Goal: Book appointment/travel/reservation

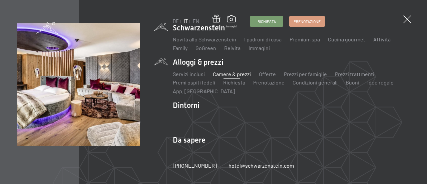
click at [229, 76] on link "Camere & prezzi" at bounding box center [232, 74] width 38 height 6
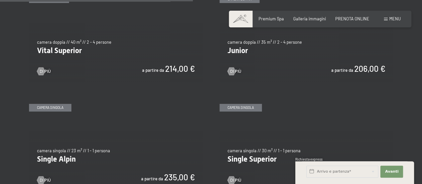
scroll to position [734, 0]
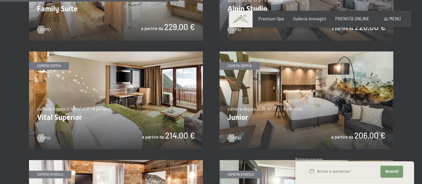
click at [115, 106] on img at bounding box center [116, 100] width 174 height 98
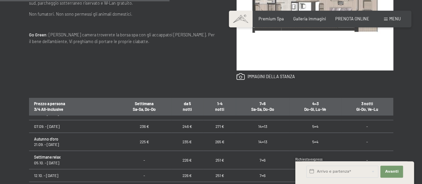
scroll to position [67, 0]
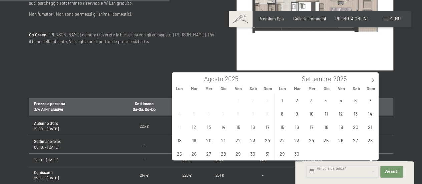
click at [338, 170] on input "text" at bounding box center [342, 171] width 72 height 12
click at [373, 80] on icon at bounding box center [372, 80] width 2 height 4
click at [373, 83] on span at bounding box center [372, 77] width 11 height 11
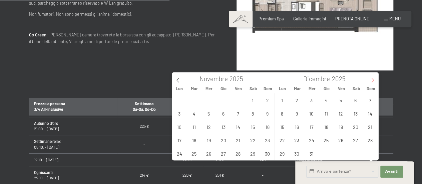
type input "2026"
click at [373, 80] on icon at bounding box center [372, 80] width 5 height 5
type input "2026"
click at [373, 80] on icon at bounding box center [372, 80] width 5 height 5
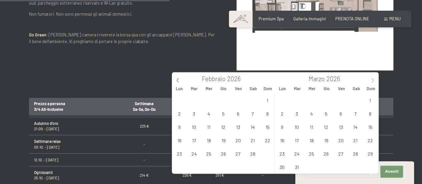
click at [373, 80] on icon at bounding box center [372, 80] width 5 height 5
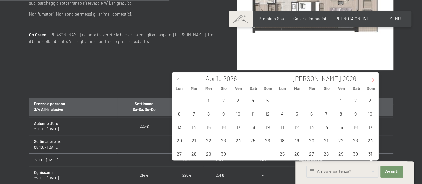
click at [373, 80] on icon at bounding box center [372, 80] width 5 height 5
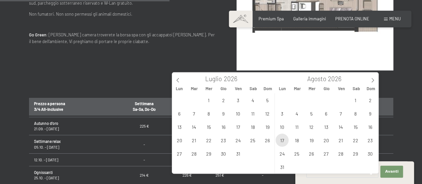
click at [282, 140] on span "17" at bounding box center [281, 139] width 13 height 13
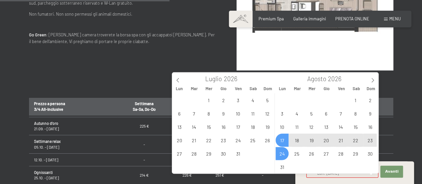
click at [281, 152] on span "24" at bounding box center [281, 153] width 13 height 13
type input "Lun. 17/08/2026 - Lun. 24/08/2026"
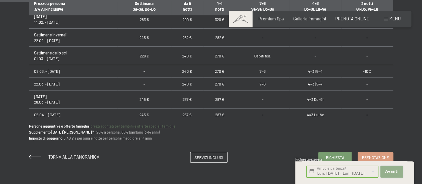
scroll to position [0, 0]
click at [390, 170] on span "Avanti" at bounding box center [391, 171] width 13 height 5
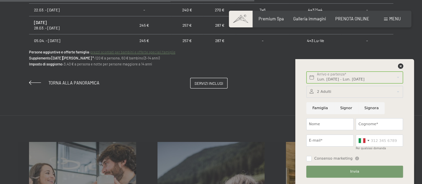
scroll to position [500, 0]
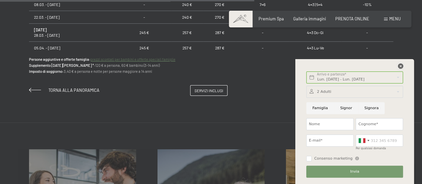
click at [399, 66] on icon at bounding box center [400, 65] width 5 height 5
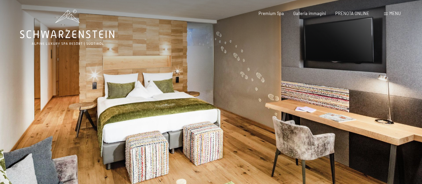
scroll to position [0, 0]
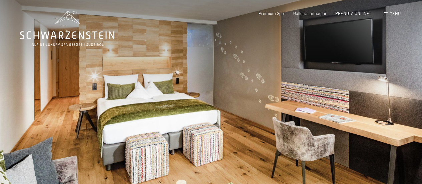
click at [396, 15] on span "Menu" at bounding box center [394, 13] width 11 height 5
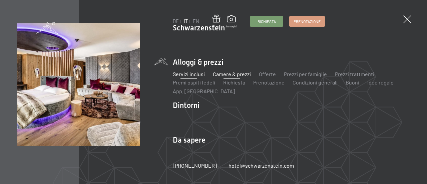
click at [192, 74] on link "Servizi inclusi" at bounding box center [189, 74] width 32 height 6
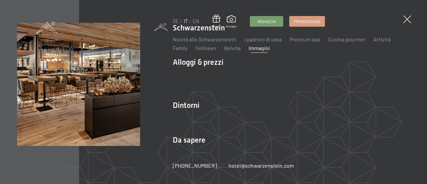
click at [261, 49] on link "Immagini" at bounding box center [258, 48] width 21 height 6
click at [406, 18] on span at bounding box center [406, 19] width 11 height 11
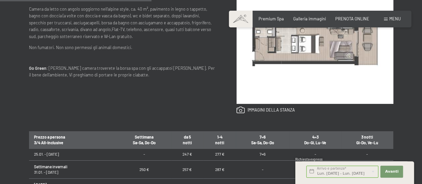
scroll to position [267, 0]
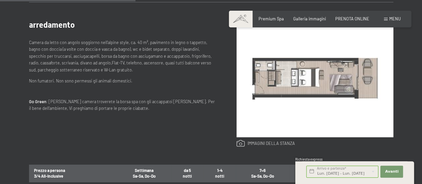
click at [239, 141] on link at bounding box center [265, 143] width 58 height 7
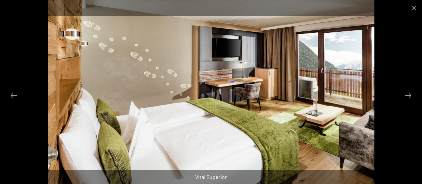
scroll to position [300, 0]
click at [408, 95] on button "Next slide" at bounding box center [408, 95] width 14 height 13
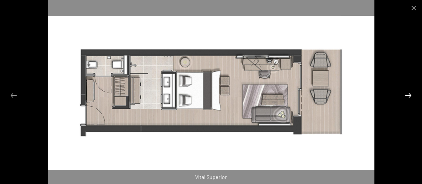
click at [408, 95] on button "Next slide" at bounding box center [408, 95] width 14 height 13
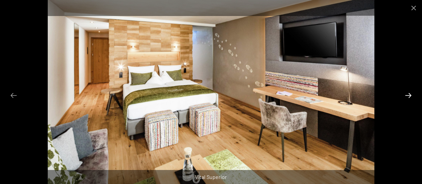
click at [408, 95] on button "Next slide" at bounding box center [408, 95] width 14 height 13
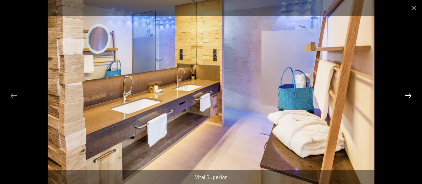
click at [408, 95] on button "Next slide" at bounding box center [408, 95] width 14 height 13
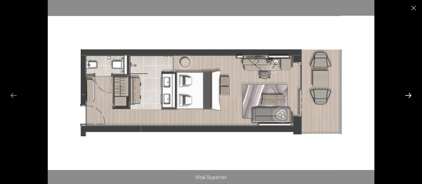
click at [408, 94] on button "Next slide" at bounding box center [408, 95] width 14 height 13
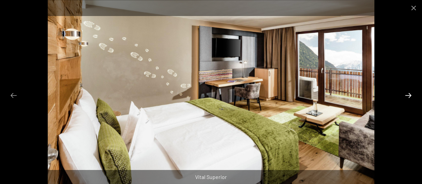
click at [408, 94] on button "Next slide" at bounding box center [408, 95] width 14 height 13
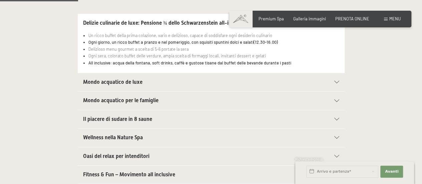
scroll to position [233, 0]
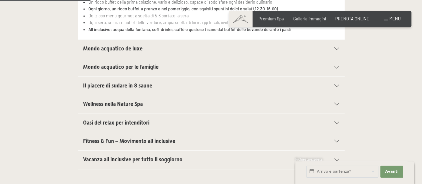
click at [126, 85] on span "Il piacere di sudare in 8 saune" at bounding box center [117, 85] width 69 height 6
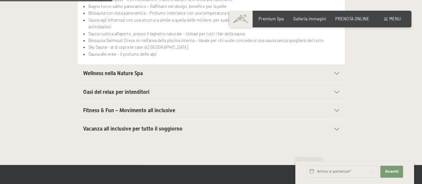
scroll to position [300, 0]
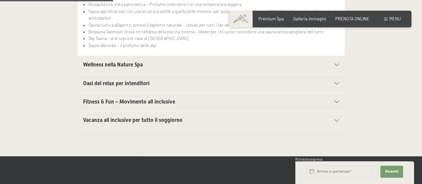
click at [120, 63] on span "Wellness nella Nature Spa" at bounding box center [113, 64] width 60 height 6
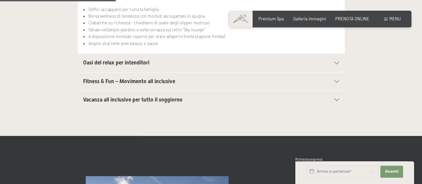
scroll to position [334, 0]
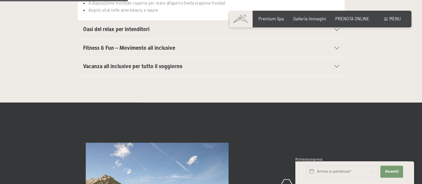
click at [127, 28] on span "Oasi del relax per intenditori" at bounding box center [116, 29] width 66 height 6
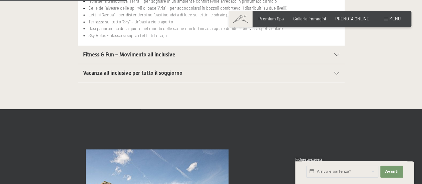
click at [154, 70] on span "Vacanza all inclusive per tutto il soggiorno" at bounding box center [132, 73] width 99 height 6
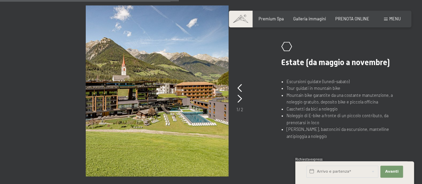
scroll to position [467, 0]
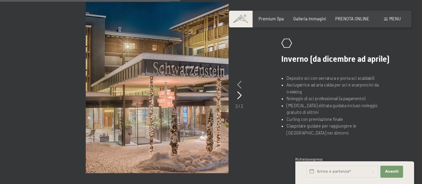
click at [238, 83] on icon at bounding box center [239, 85] width 4 height 8
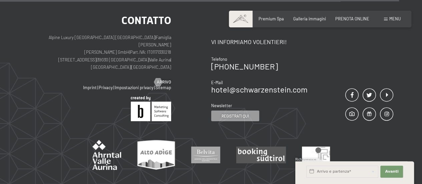
scroll to position [1067, 0]
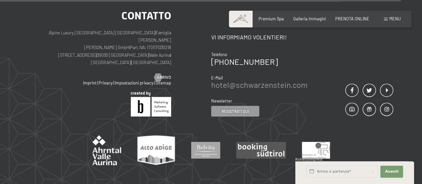
click at [243, 80] on link "hotel@ no-spam. schwarzenstein. no-spam. com" at bounding box center [259, 85] width 96 height 10
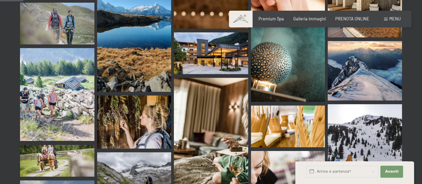
scroll to position [334, 0]
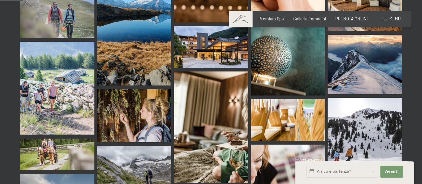
click at [53, 59] on img at bounding box center [57, 88] width 74 height 93
